Goal: Task Accomplishment & Management: Use online tool/utility

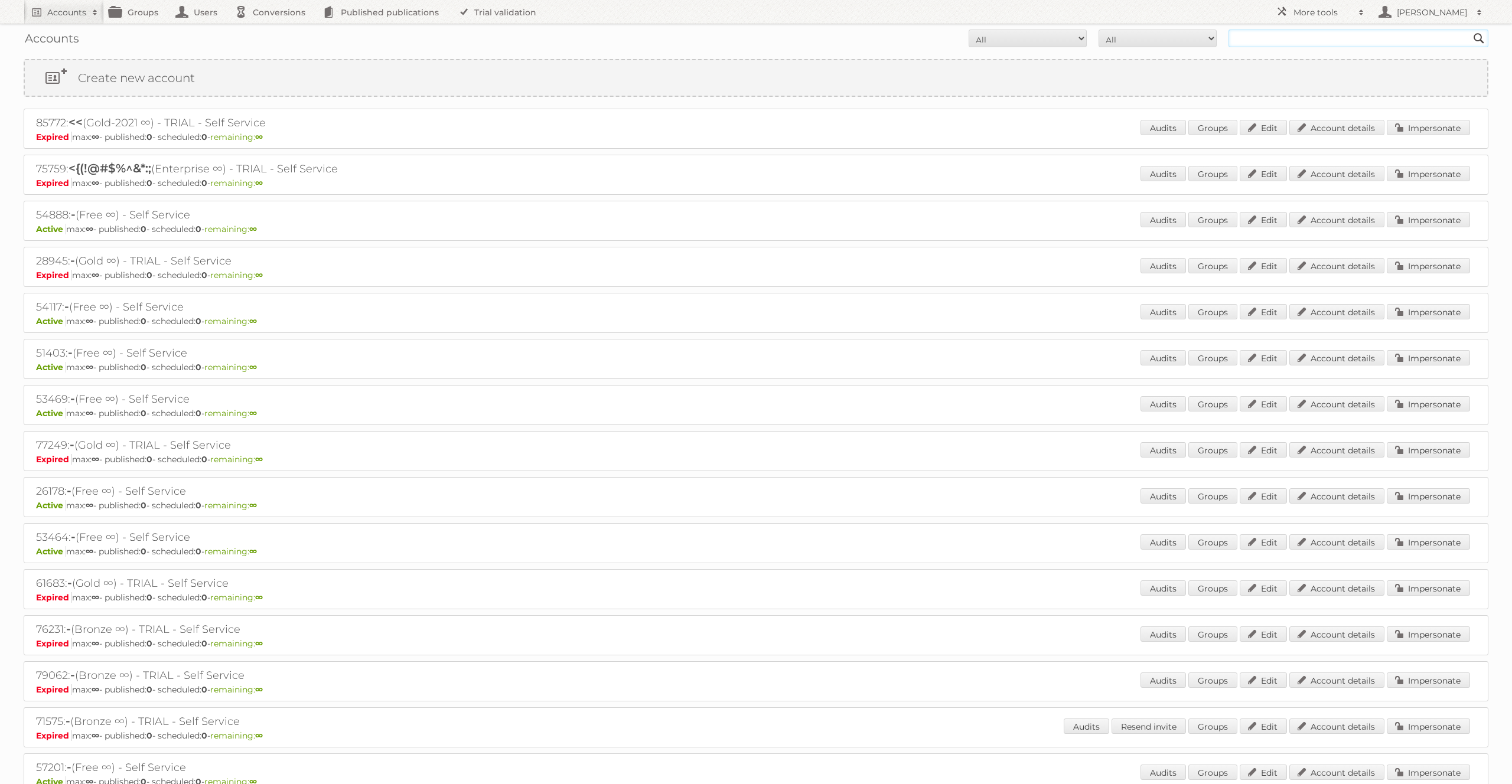
click at [1262, 42] on input "text" at bounding box center [1358, 38] width 260 height 17
type input "[PERSON_NAME][EMAIL_ADDRESS][DOMAIN_NAME]"
click at [1388, 36] on input "[PERSON_NAME][EMAIL_ADDRESS][DOMAIN_NAME]" at bounding box center [1358, 38] width 260 height 17
click at [1470, 30] on input "Search" at bounding box center [1478, 38] width 17 height 17
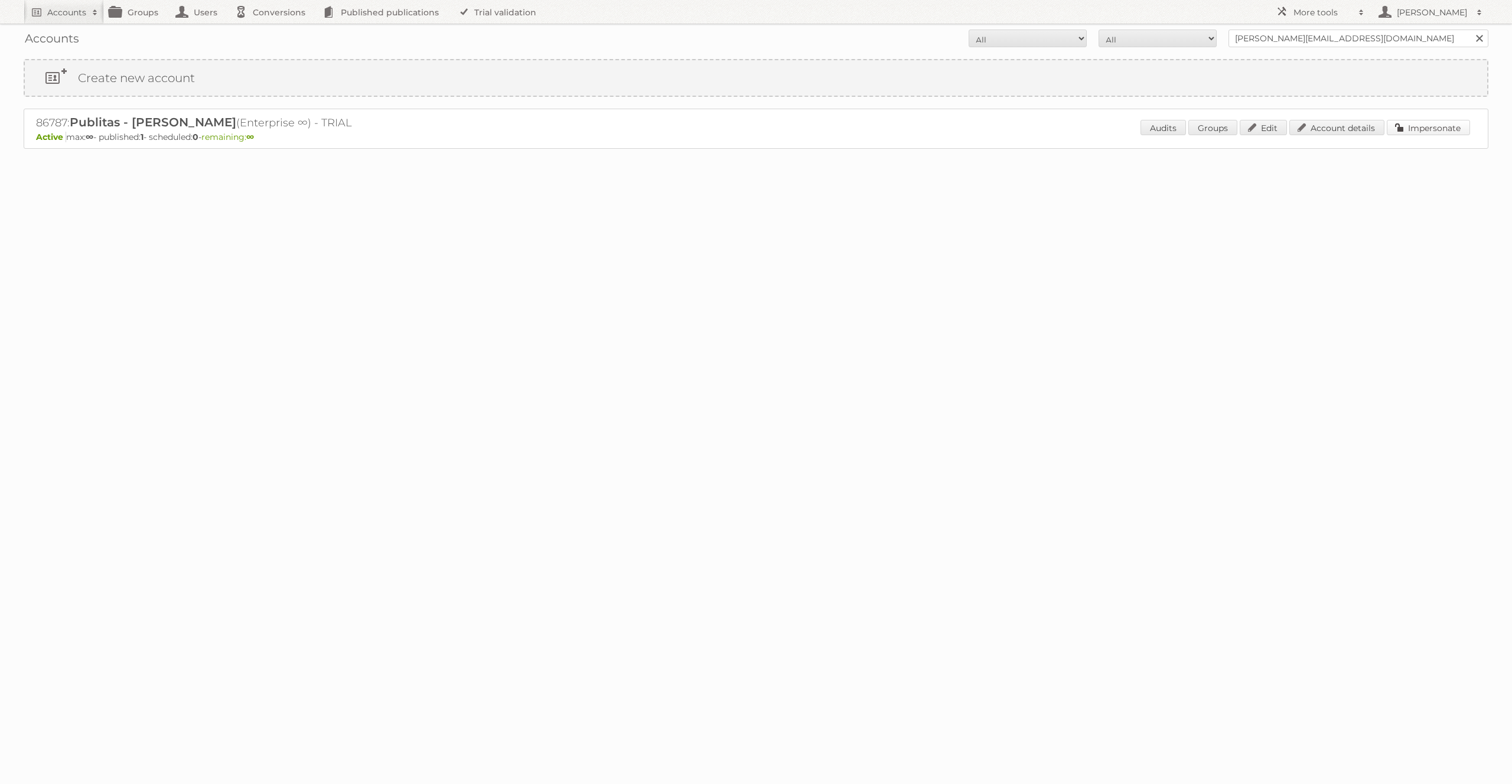
click at [1432, 122] on link "Impersonate" at bounding box center [1428, 127] width 84 height 16
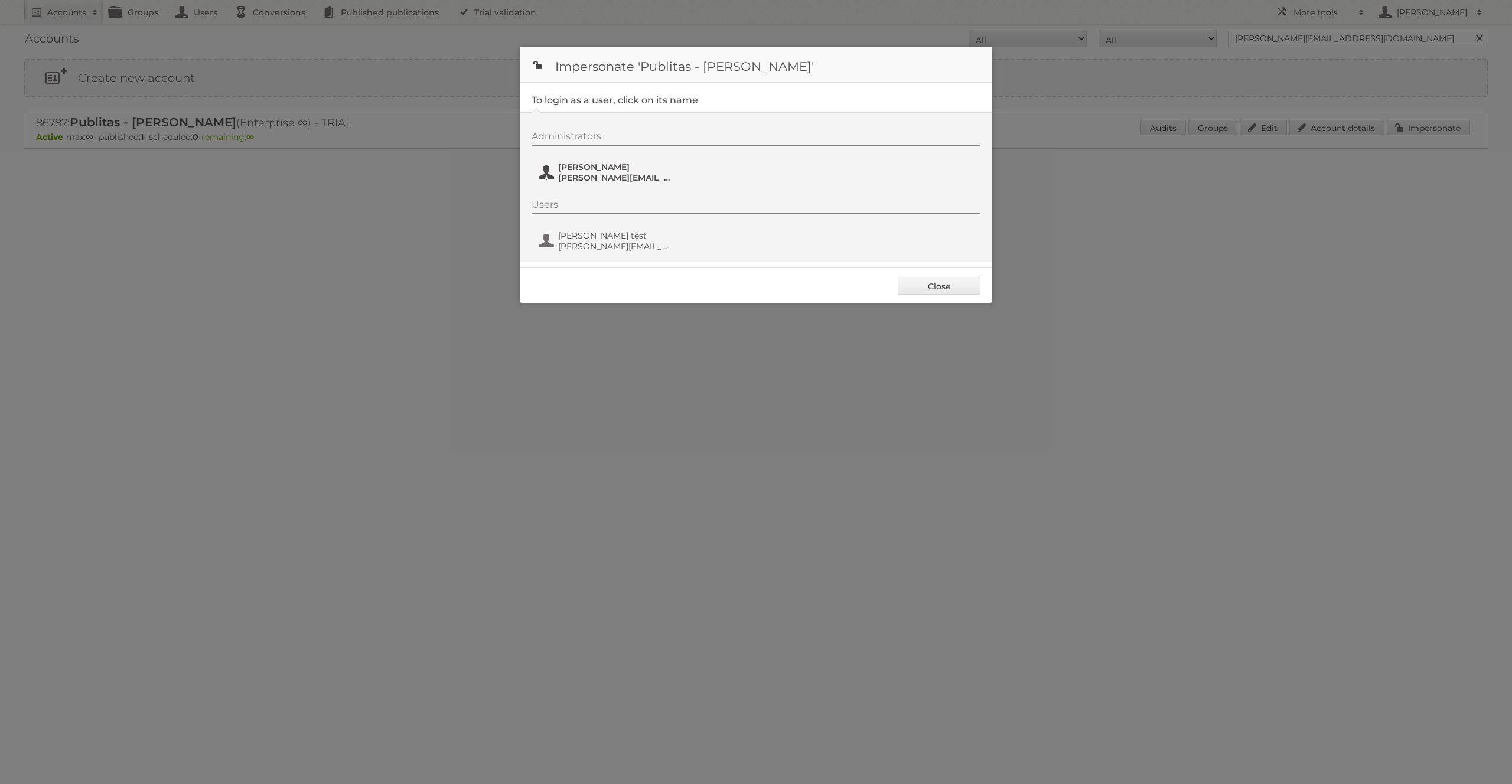
click at [590, 173] on span "[PERSON_NAME][EMAIL_ADDRESS][DOMAIN_NAME]" at bounding box center [615, 178] width 115 height 11
